Goal: Task Accomplishment & Management: Manage account settings

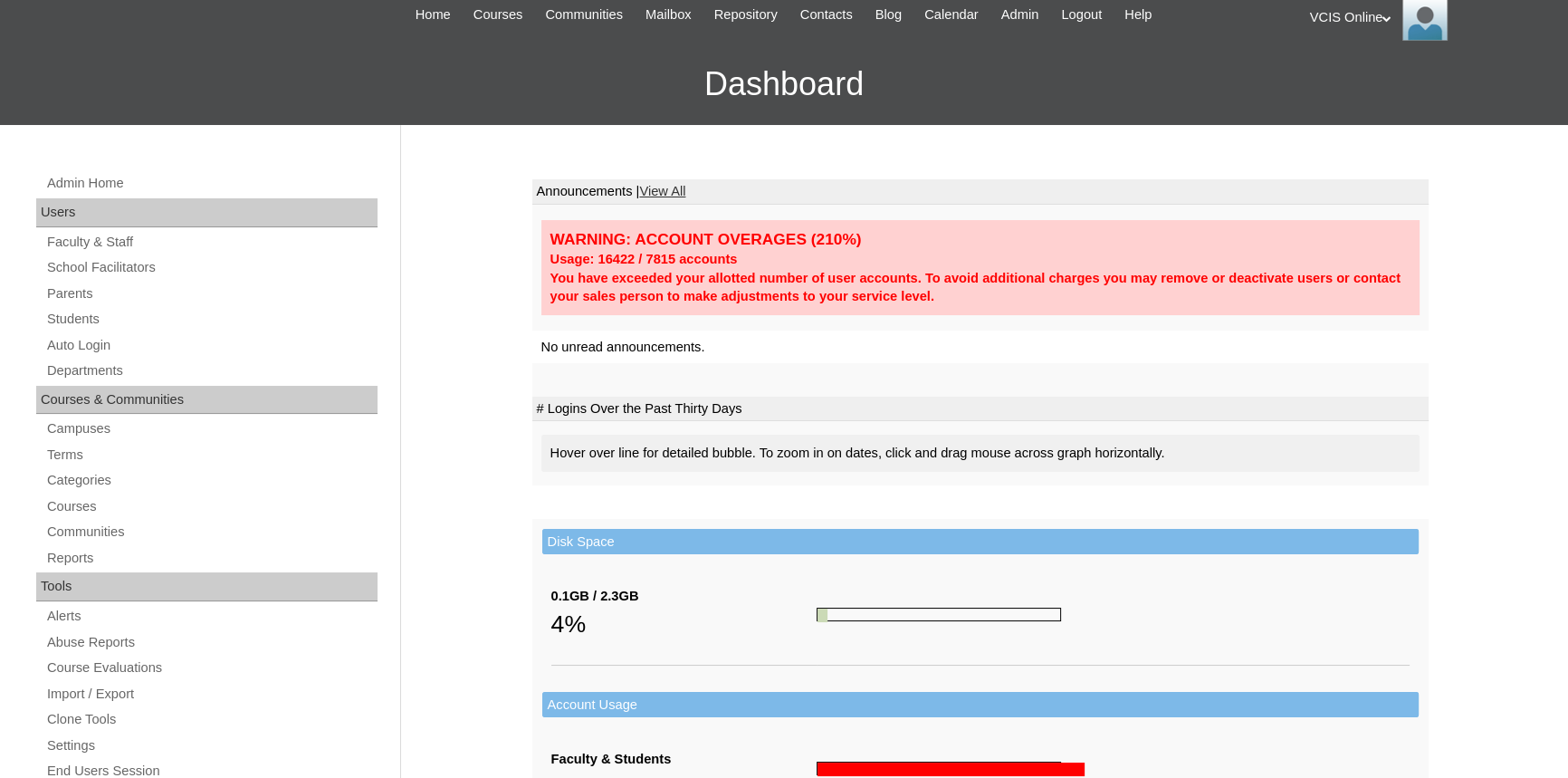
scroll to position [84, 0]
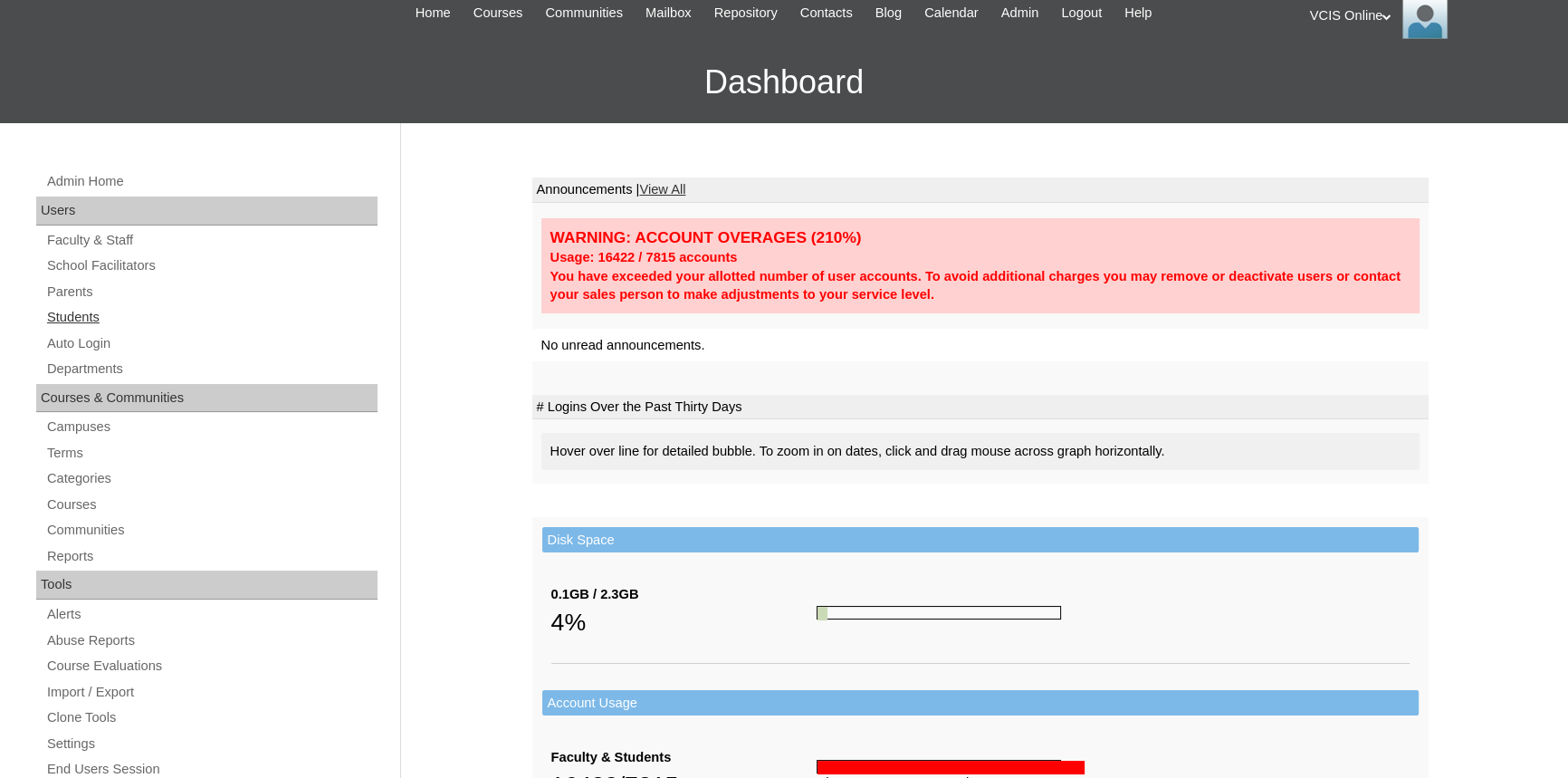
click at [115, 308] on link "Students" at bounding box center [211, 317] width 333 height 22
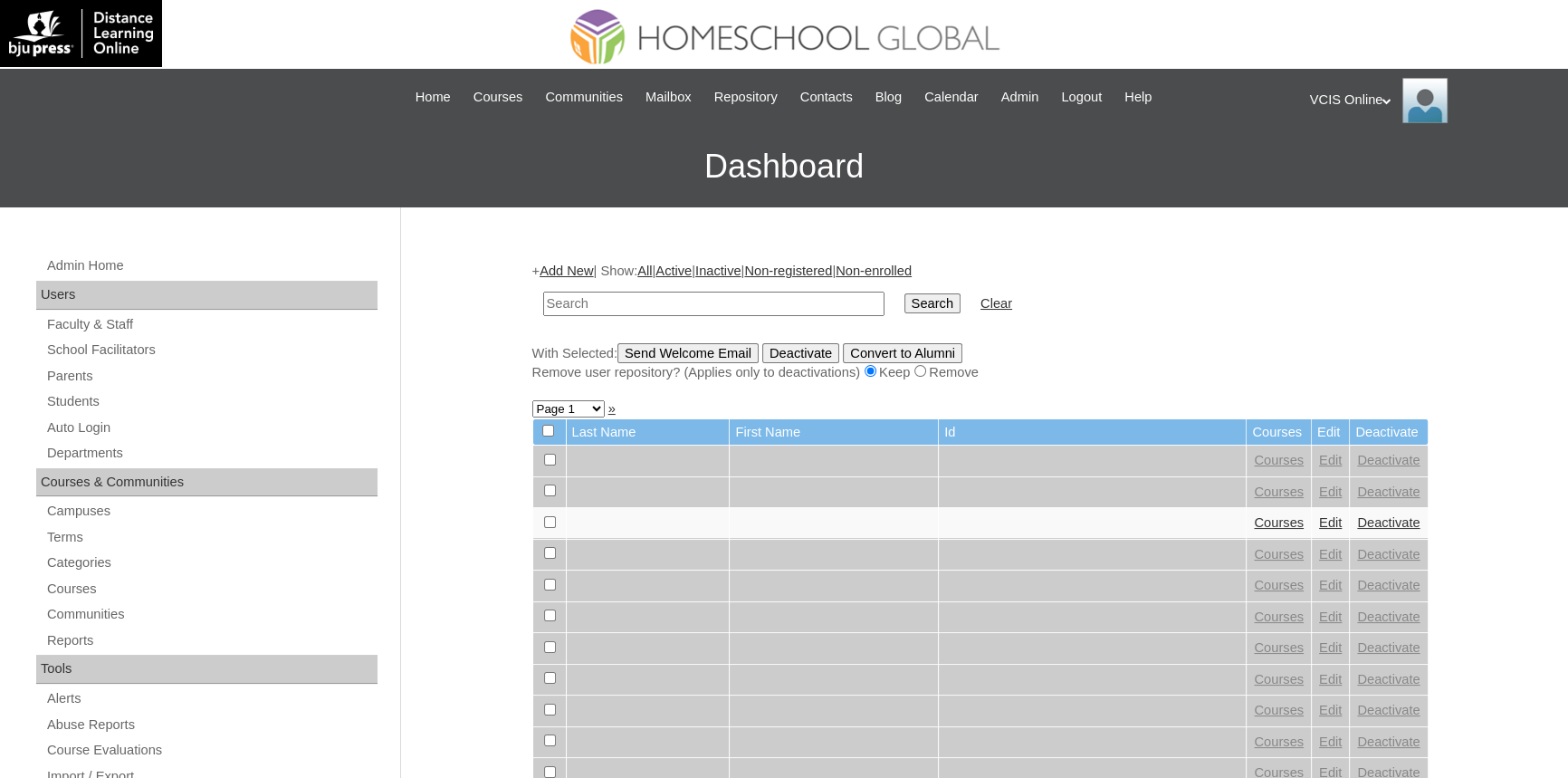
click at [715, 301] on input "text" at bounding box center [714, 303] width 341 height 24
paste input "VCIS019-1A-SA2025"
type input "VCIS019-1A-SA2025"
click at [905, 293] on input "Search" at bounding box center [933, 303] width 57 height 19
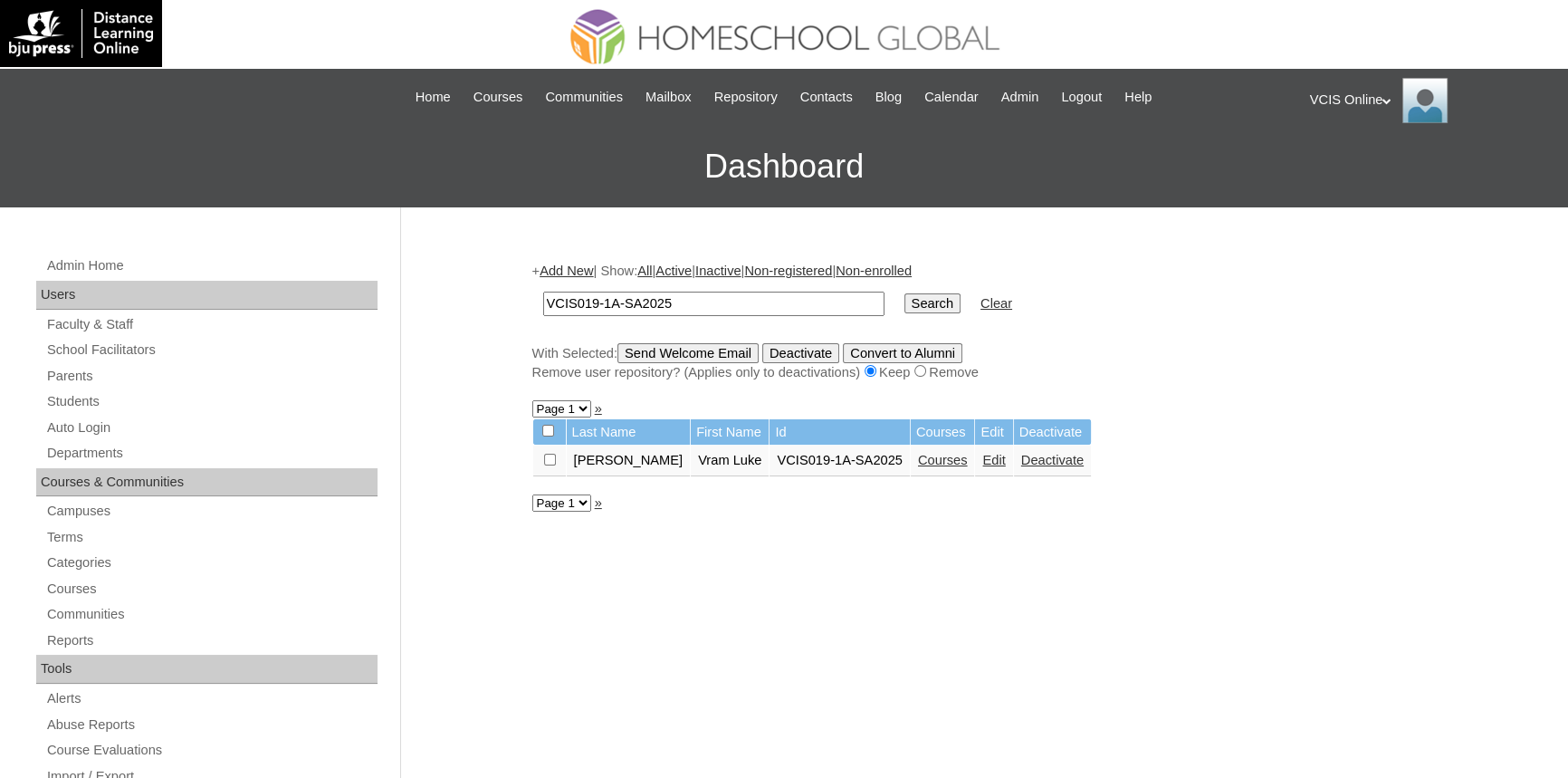
click at [982, 455] on link "Edit" at bounding box center [993, 459] width 22 height 15
